Goal: Task Accomplishment & Management: Use online tool/utility

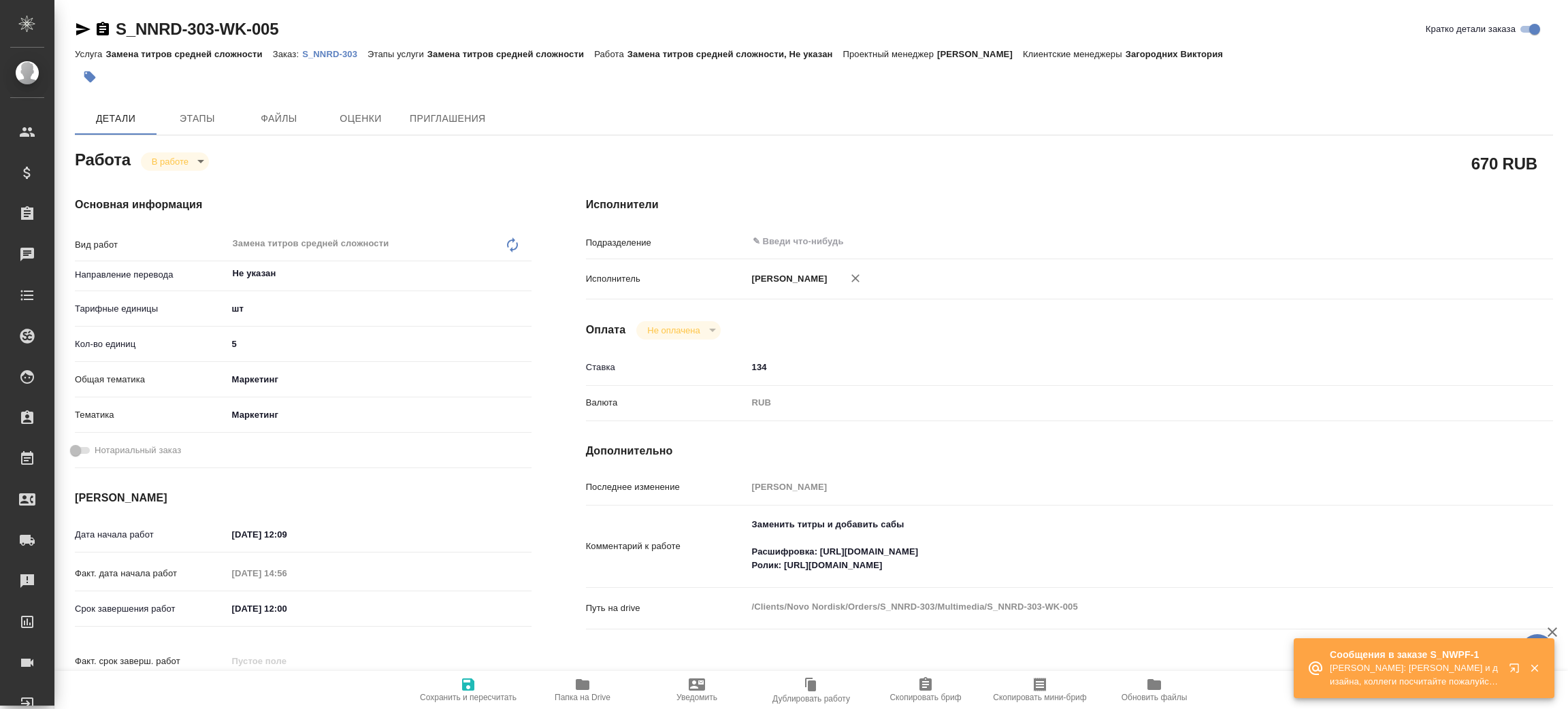
type textarea "x"
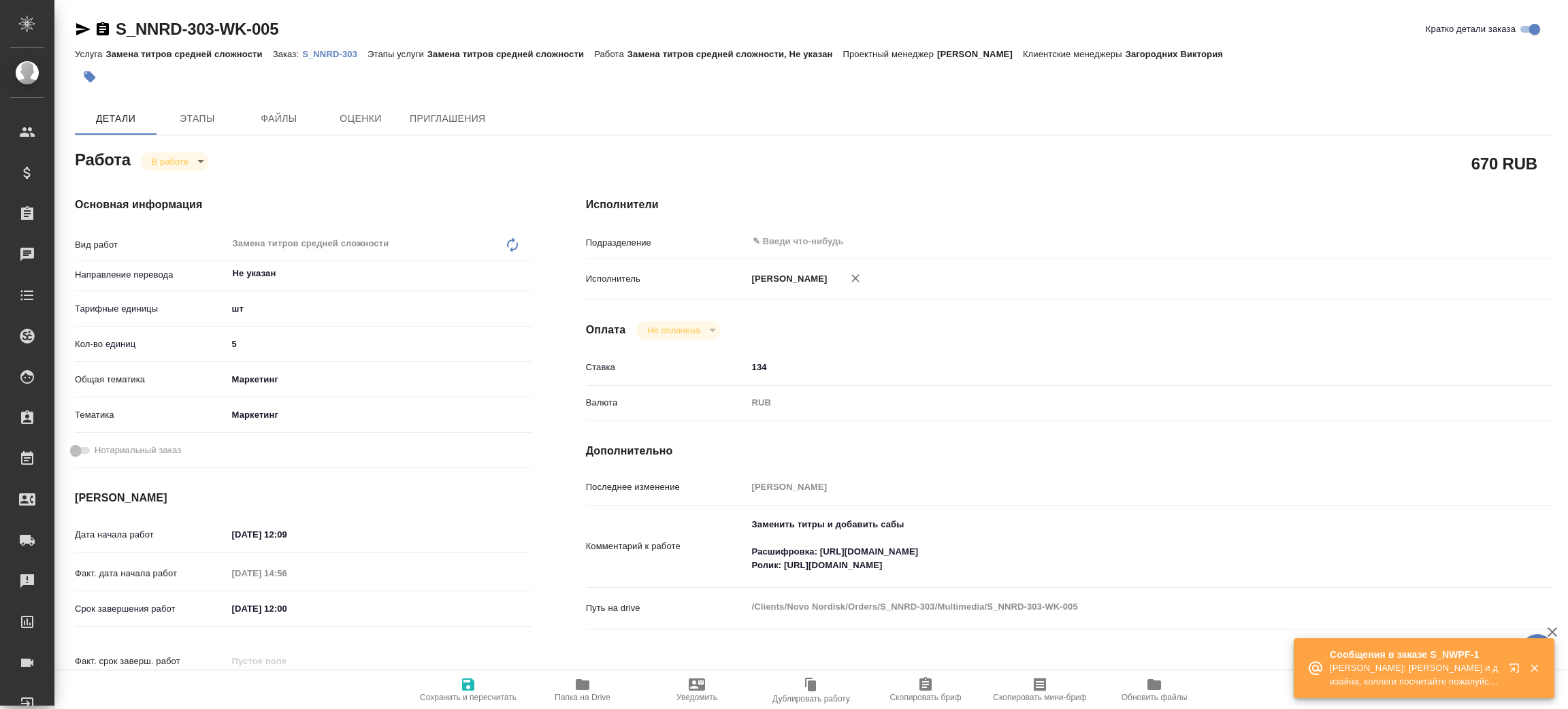
type textarea "x"
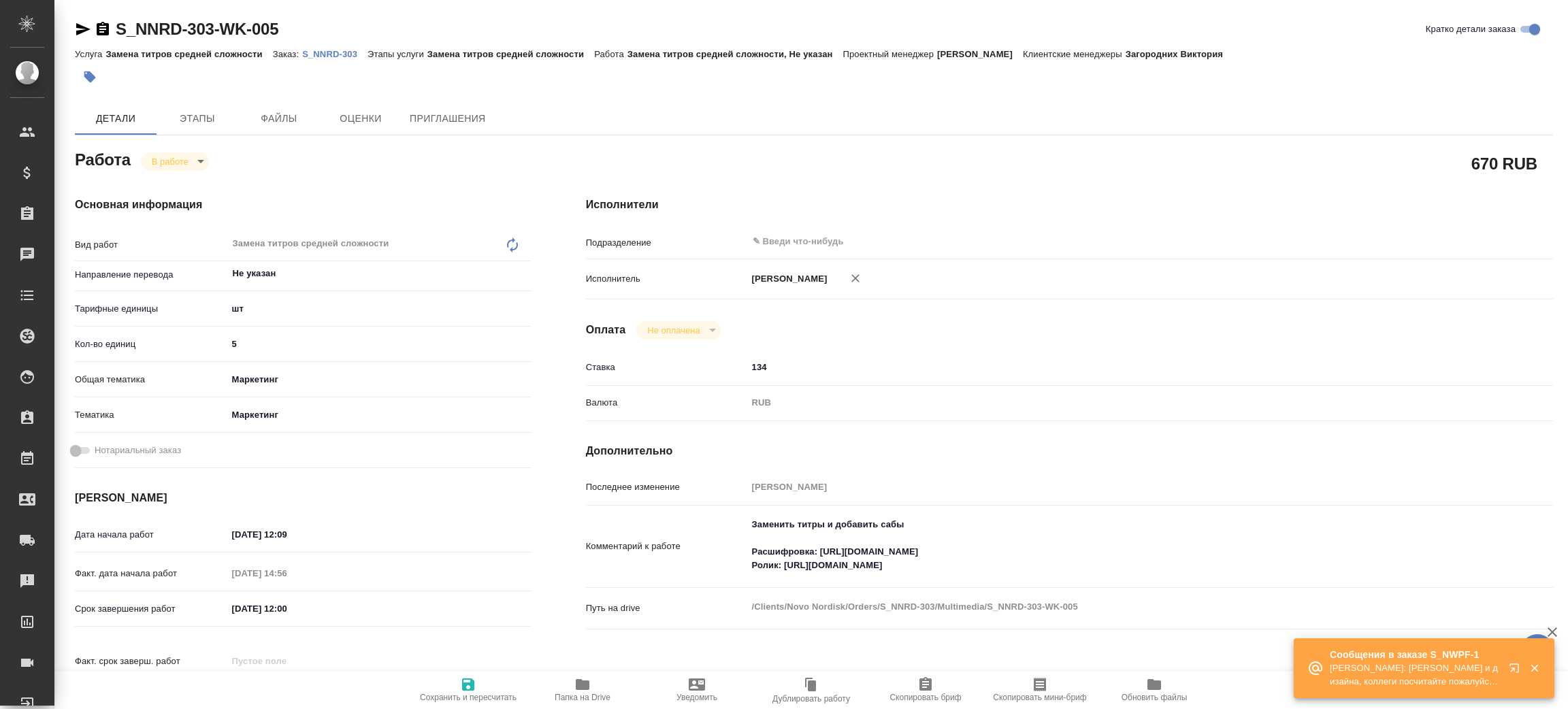
type textarea "x"
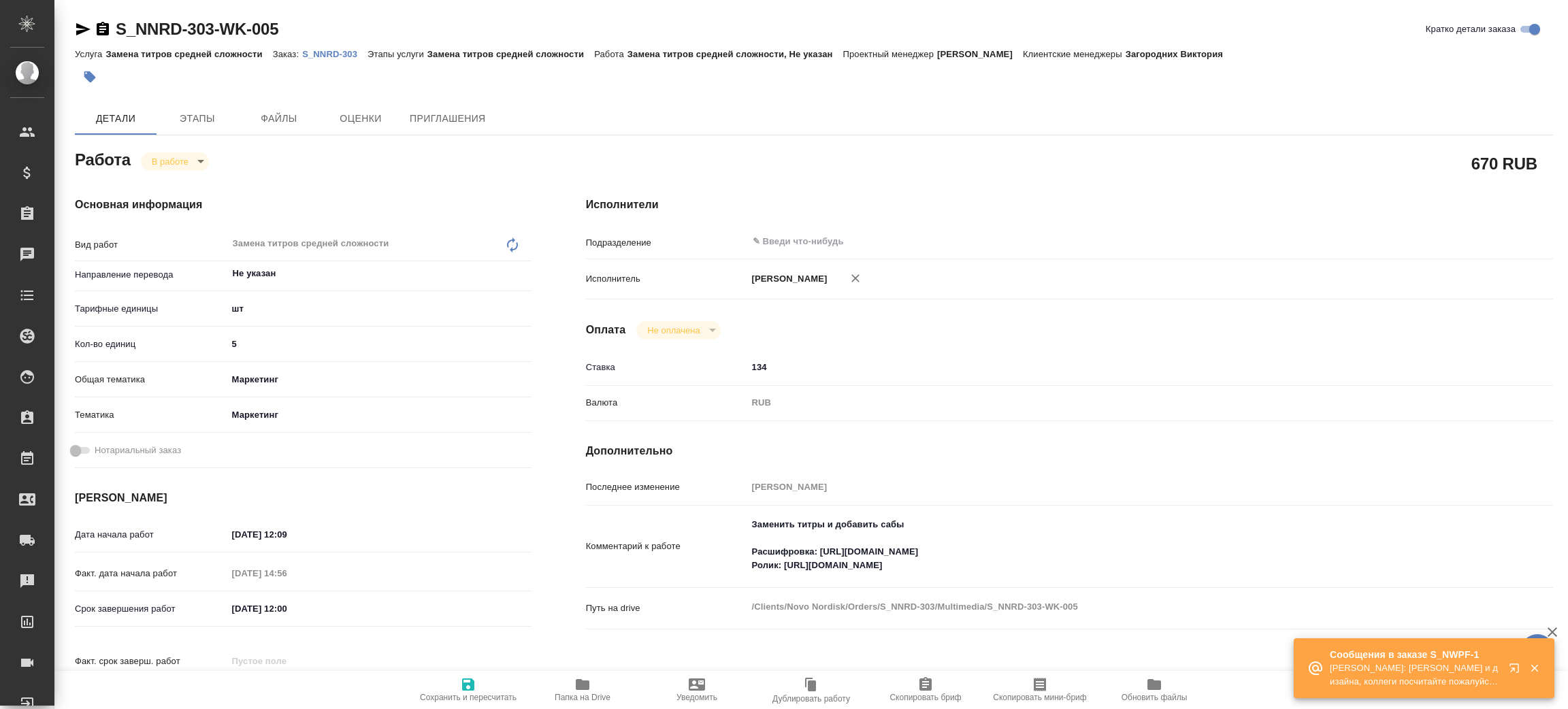
type textarea "x"
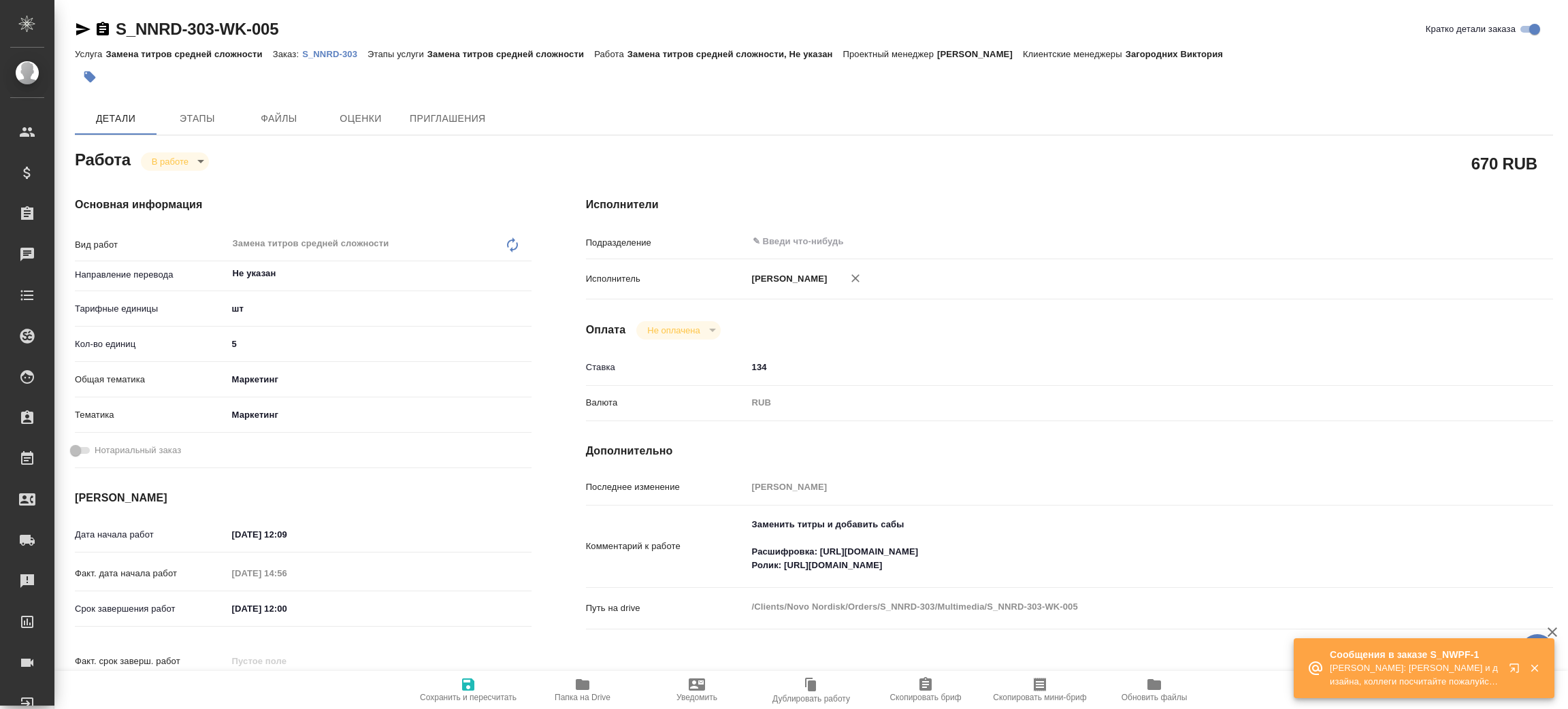
type textarea "x"
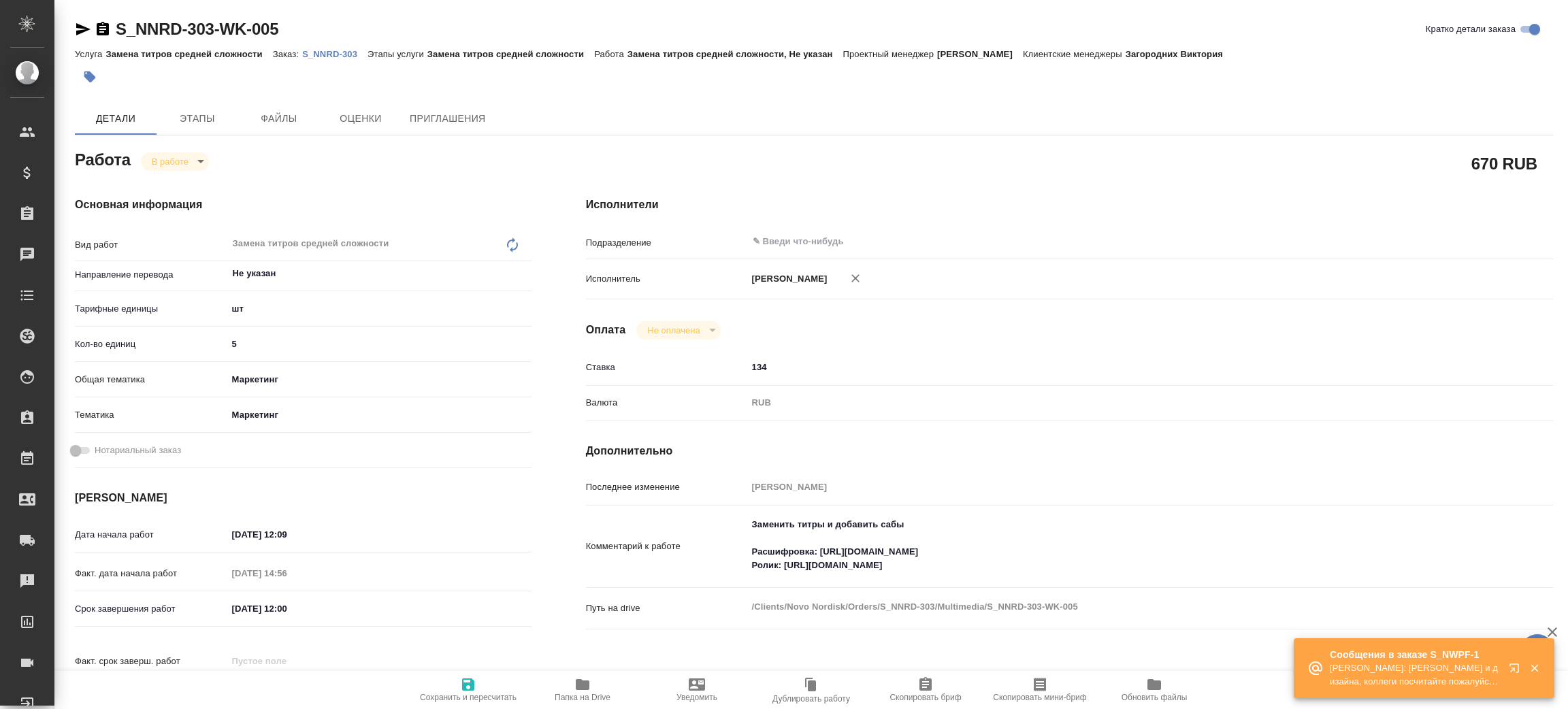
type textarea "x"
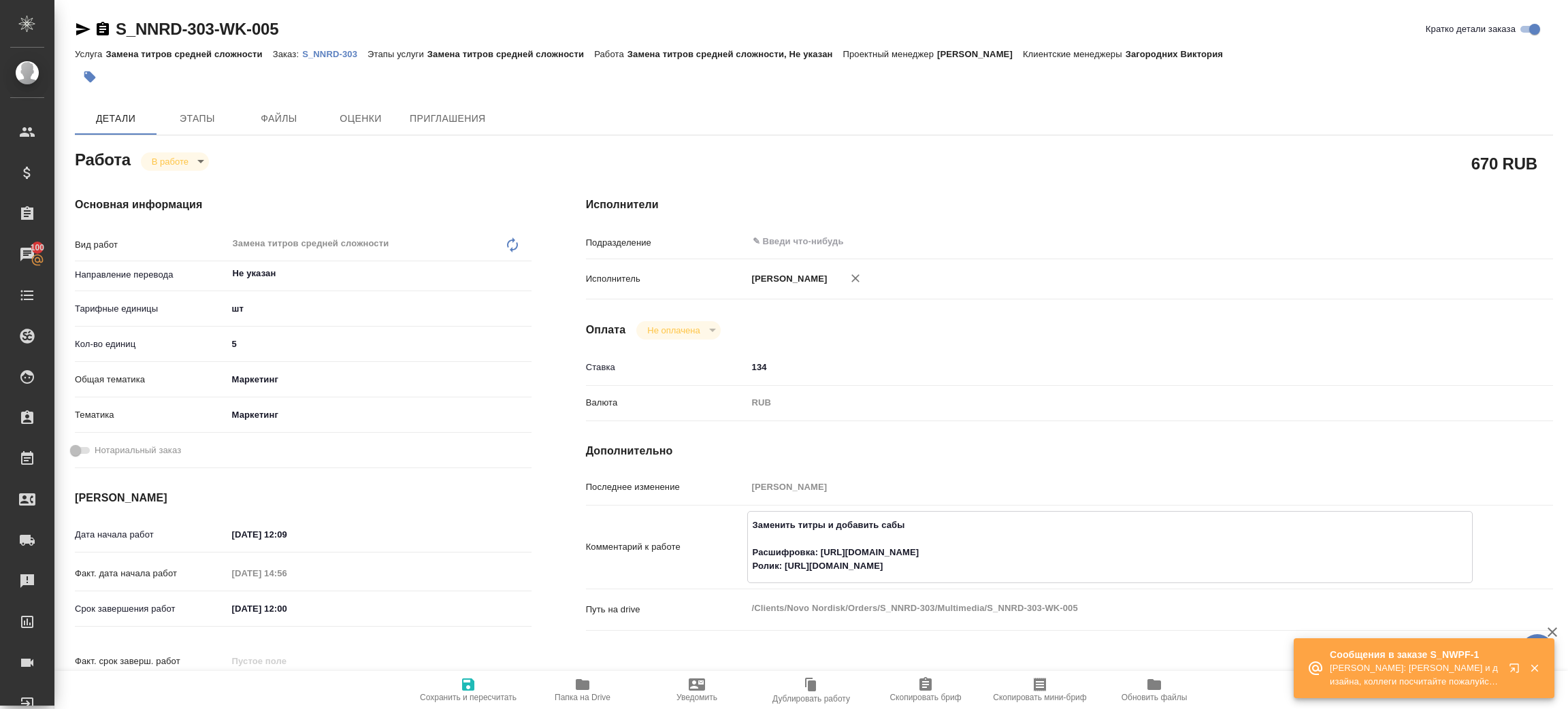
drag, startPoint x: 785, startPoint y: 565, endPoint x: 1019, endPoint y: 567, distance: 234.0
click at [1019, 567] on textarea "Заменить титры и добавить сабы Расшифровка: https://drive.awatera.com/s/ogig2zY…" at bounding box center [1110, 546] width 724 height 64
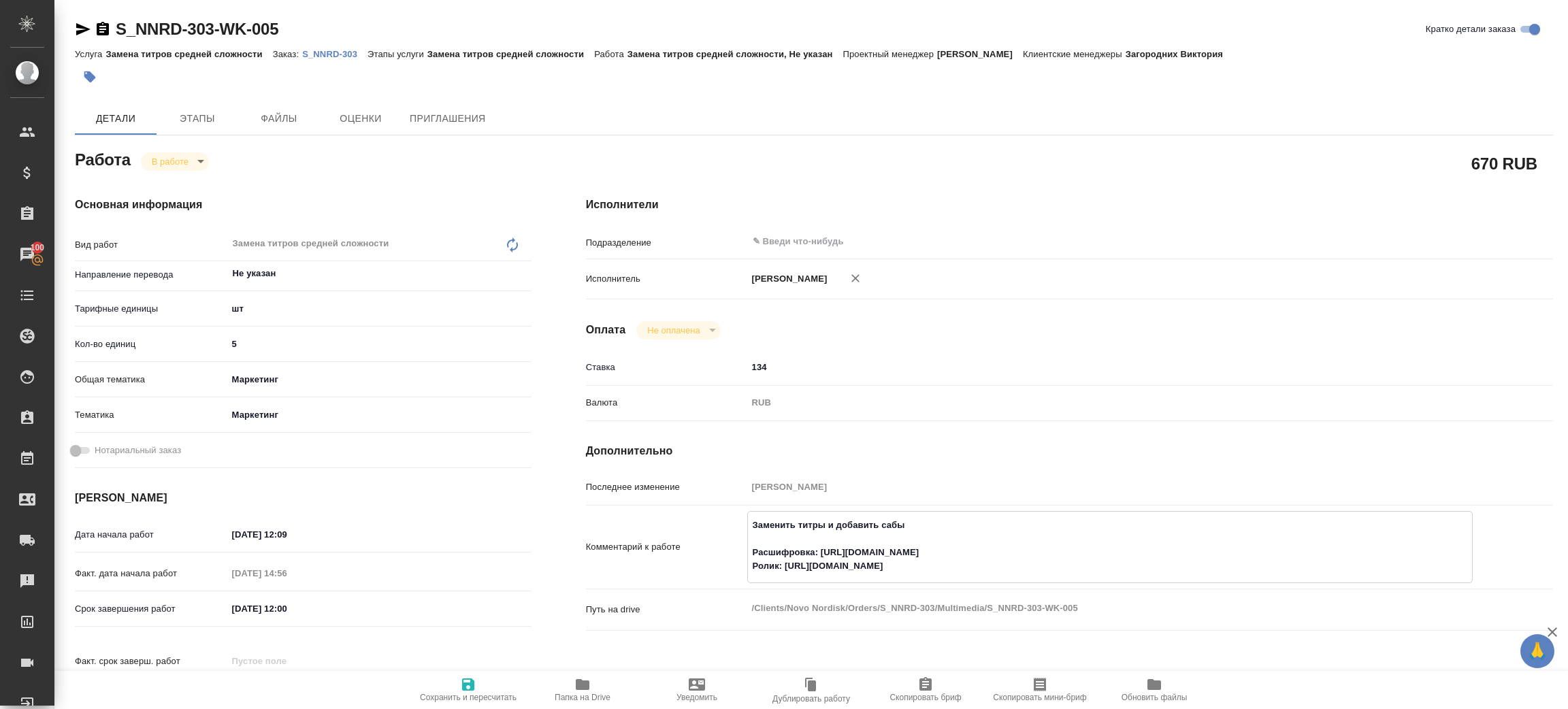
drag, startPoint x: 822, startPoint y: 550, endPoint x: 1058, endPoint y: 538, distance: 236.3
click at [1054, 546] on textarea "Заменить титры и добавить сабы Расшифровка: https://drive.awatera.com/s/ogig2zY…" at bounding box center [1110, 546] width 724 height 64
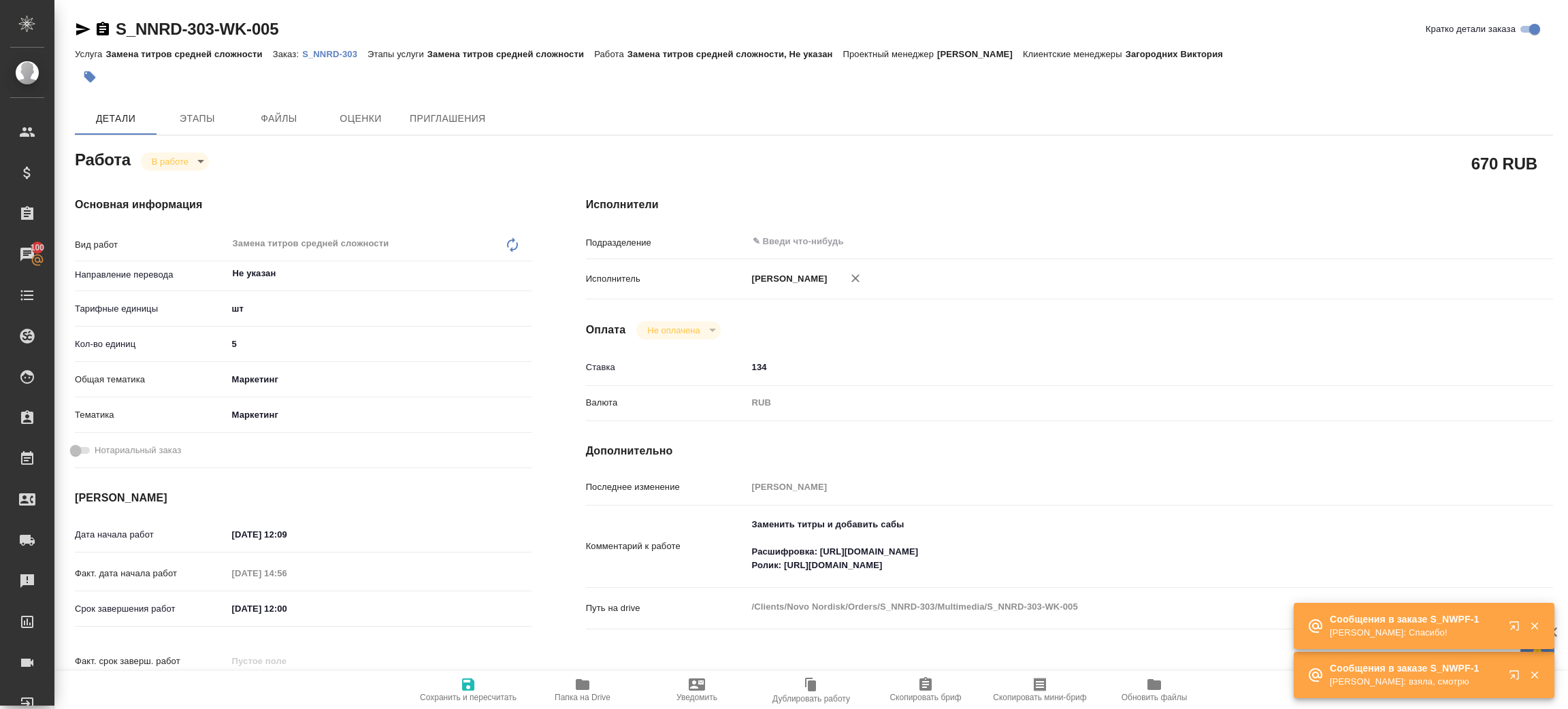
type textarea "x"
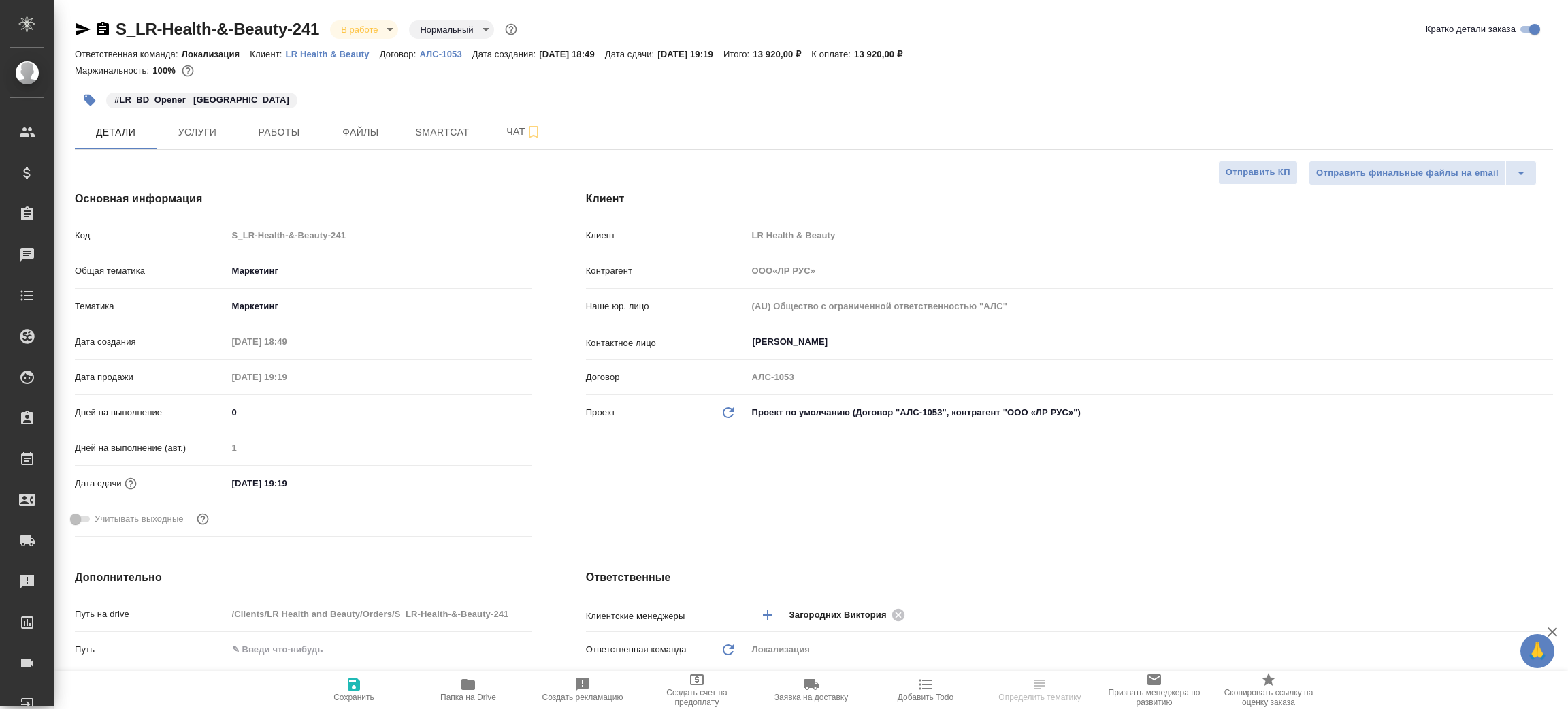
select select "RU"
type textarea "x"
